Goal: Transaction & Acquisition: Download file/media

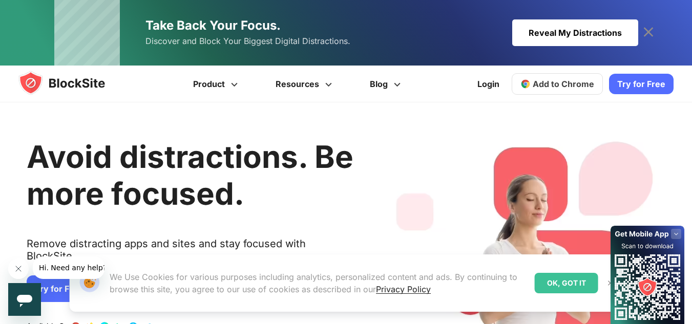
click at [674, 233] on rect at bounding box center [676, 234] width 10 height 10
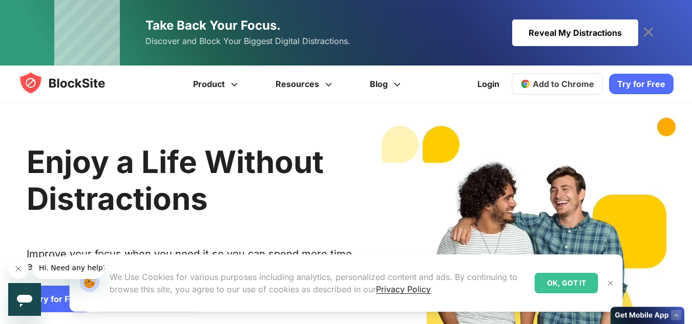
click at [16, 271] on icon "Close message from company" at bounding box center [18, 269] width 8 height 8
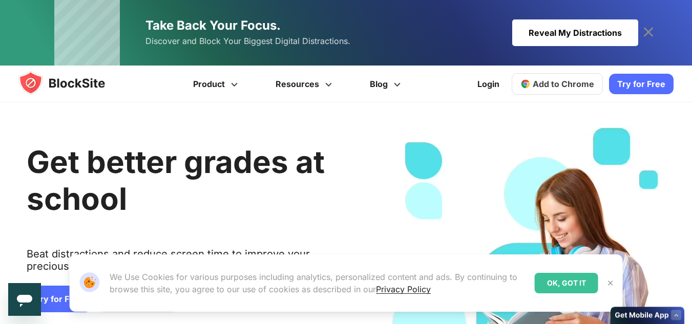
click at [610, 284] on img at bounding box center [611, 283] width 8 height 8
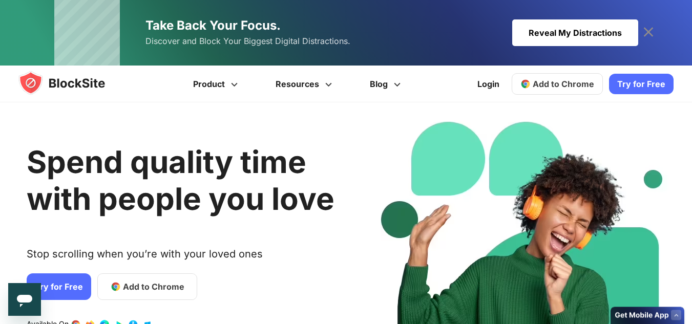
click at [83, 87] on img at bounding box center [71, 83] width 107 height 25
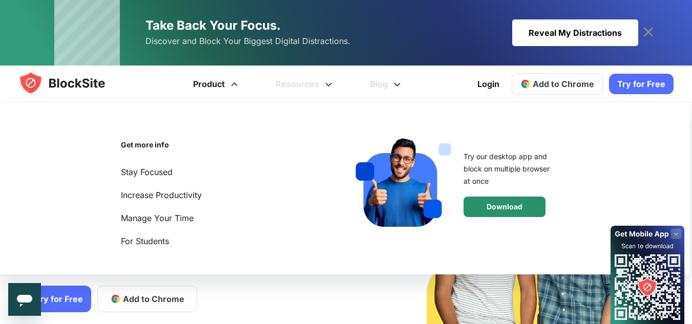
click at [477, 199] on div "Download" at bounding box center [505, 207] width 82 height 20
